Goal: Information Seeking & Learning: Learn about a topic

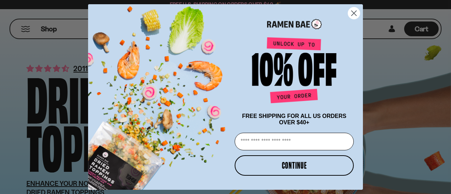
click at [355, 16] on circle "Close dialog" at bounding box center [354, 13] width 12 height 12
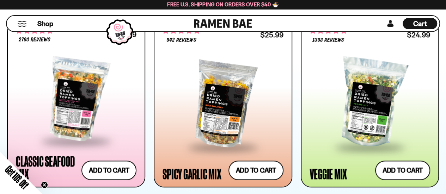
scroll to position [409, 0]
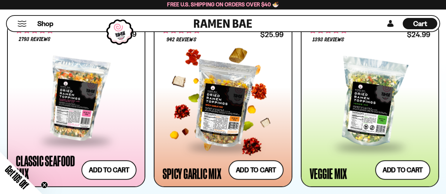
click at [221, 100] on div at bounding box center [223, 102] width 121 height 87
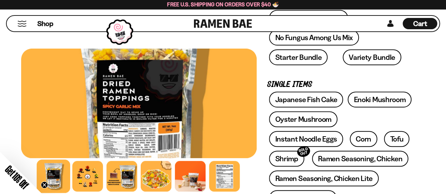
scroll to position [181, 0]
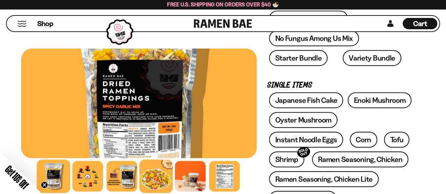
click at [151, 184] on div at bounding box center [155, 176] width 33 height 33
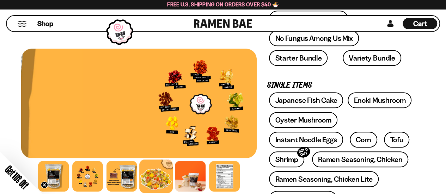
click at [151, 184] on div at bounding box center [155, 176] width 33 height 33
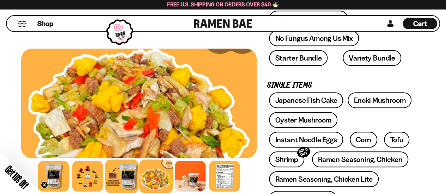
click at [117, 174] on div at bounding box center [121, 176] width 33 height 33
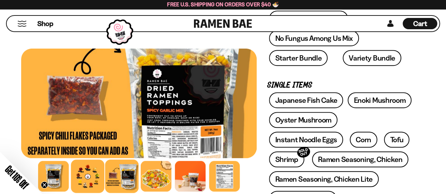
click at [92, 174] on div at bounding box center [87, 176] width 33 height 33
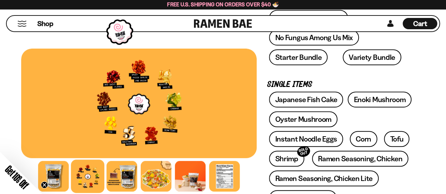
scroll to position [181, 0]
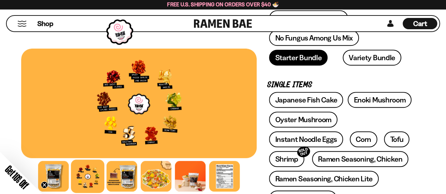
click at [310, 55] on link "Starter Bundle" at bounding box center [298, 58] width 59 height 16
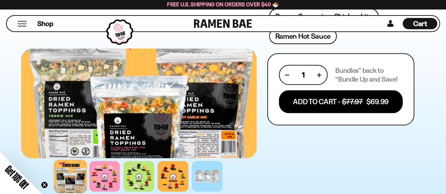
scroll to position [348, 0]
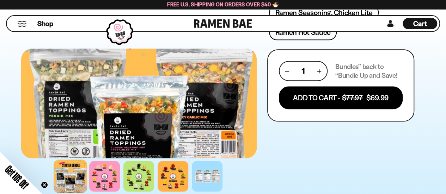
click at [73, 169] on div at bounding box center [70, 176] width 33 height 33
click at [105, 168] on div at bounding box center [104, 176] width 33 height 33
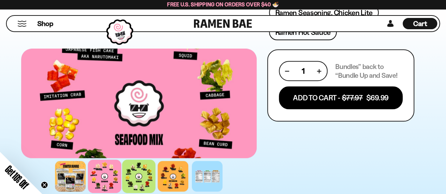
click at [129, 178] on div at bounding box center [138, 176] width 33 height 33
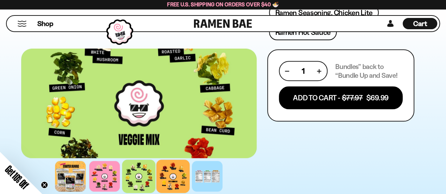
click at [176, 179] on div at bounding box center [173, 176] width 33 height 33
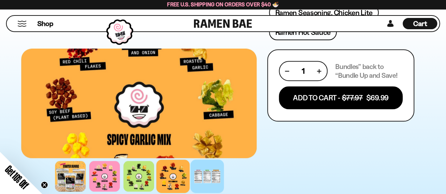
click at [206, 177] on div at bounding box center [207, 176] width 33 height 33
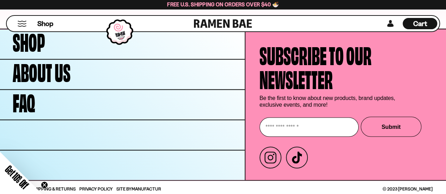
scroll to position [3226, 0]
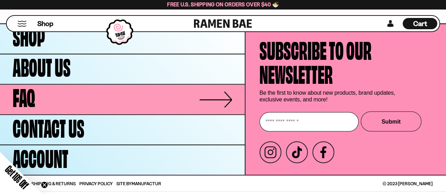
click at [21, 108] on span "FAQ" at bounding box center [24, 96] width 23 height 24
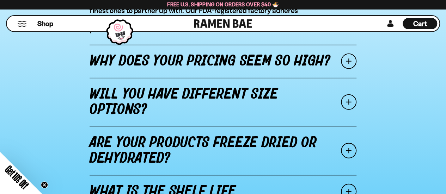
scroll to position [911, 0]
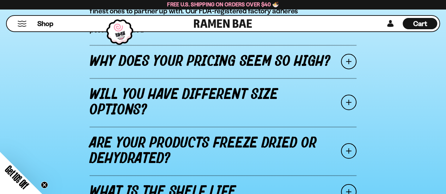
click at [343, 95] on span at bounding box center [349, 103] width 16 height 16
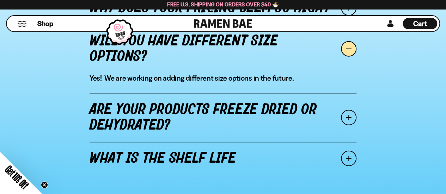
scroll to position [896, 0]
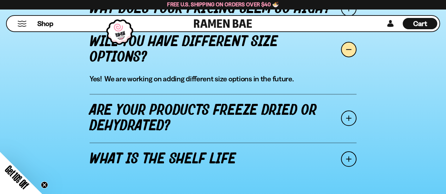
click at [349, 57] on span at bounding box center [349, 50] width 16 height 16
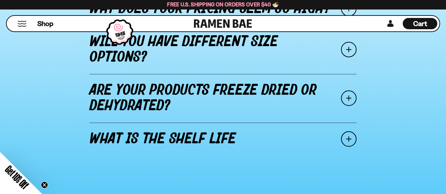
click at [345, 98] on span at bounding box center [349, 99] width 16 height 16
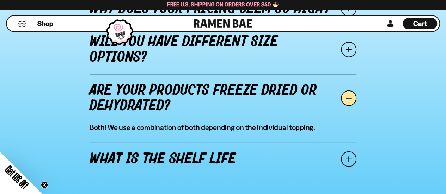
click at [345, 98] on span at bounding box center [349, 99] width 16 height 16
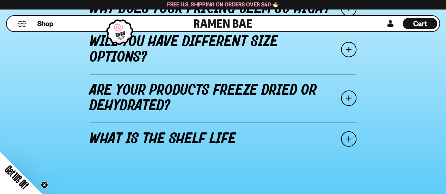
click at [346, 142] on span at bounding box center [349, 140] width 16 height 16
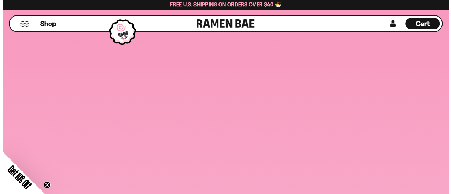
scroll to position [173, 0]
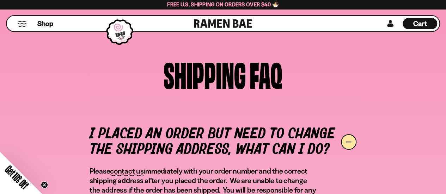
click at [23, 24] on button "Mobile Menu Trigger" at bounding box center [22, 24] width 10 height 6
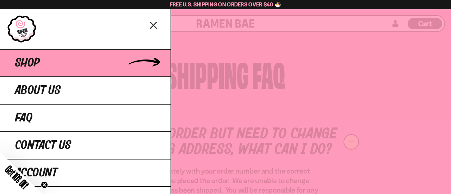
click at [85, 57] on link "Shop" at bounding box center [85, 63] width 171 height 28
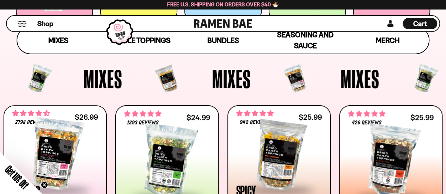
scroll to position [196, 0]
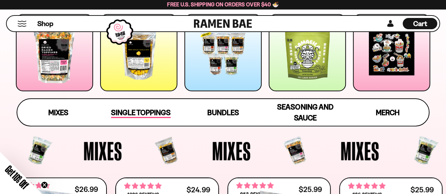
click at [142, 110] on span "Single Toppings" at bounding box center [141, 113] width 60 height 10
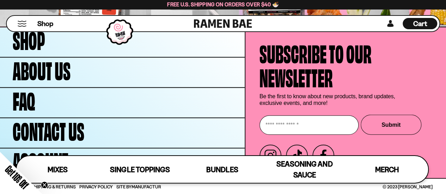
scroll to position [2091, 0]
